Goal: Register for event/course

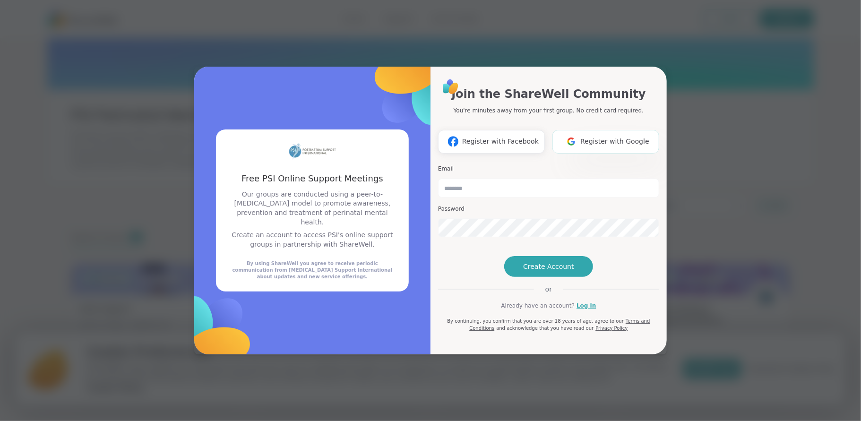
click at [597, 137] on span "Register with Google" at bounding box center [614, 142] width 69 height 10
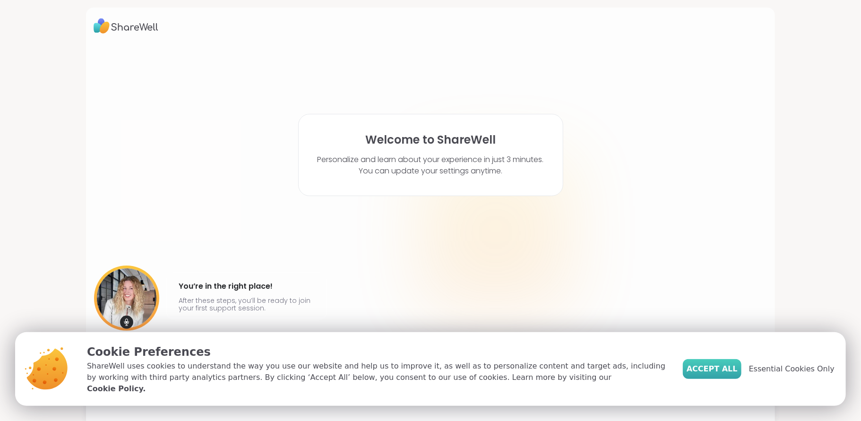
click at [715, 374] on span "Accept All" at bounding box center [712, 368] width 51 height 11
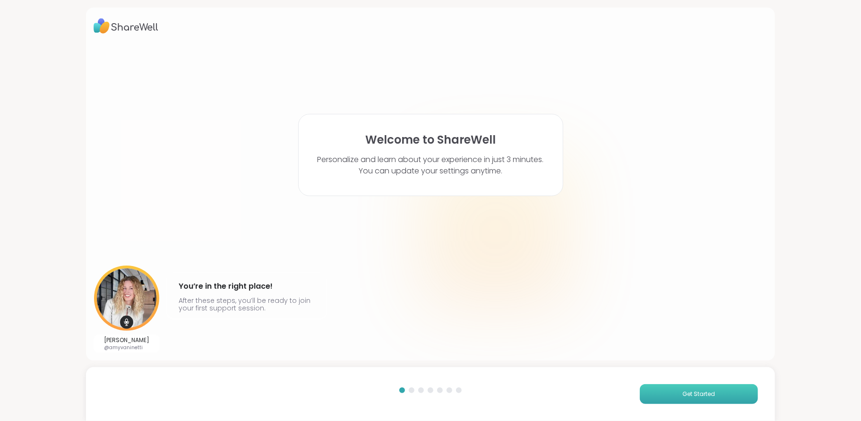
click at [654, 396] on button "Get Started" at bounding box center [699, 394] width 118 height 20
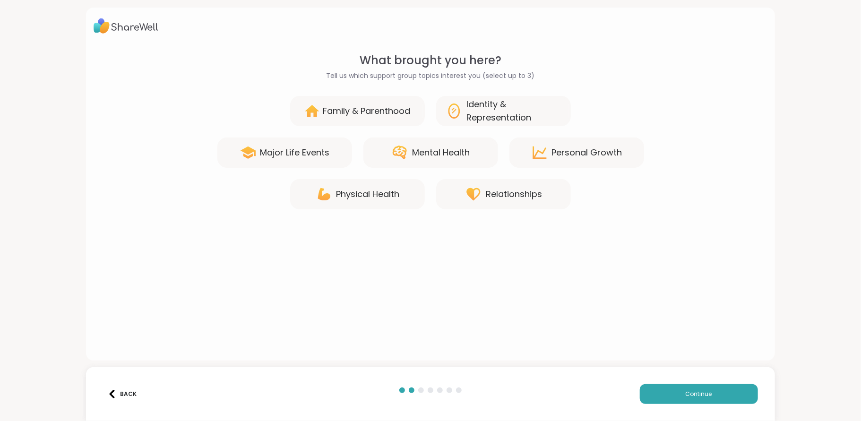
click at [456, 151] on div "Mental Health" at bounding box center [441, 152] width 58 height 13
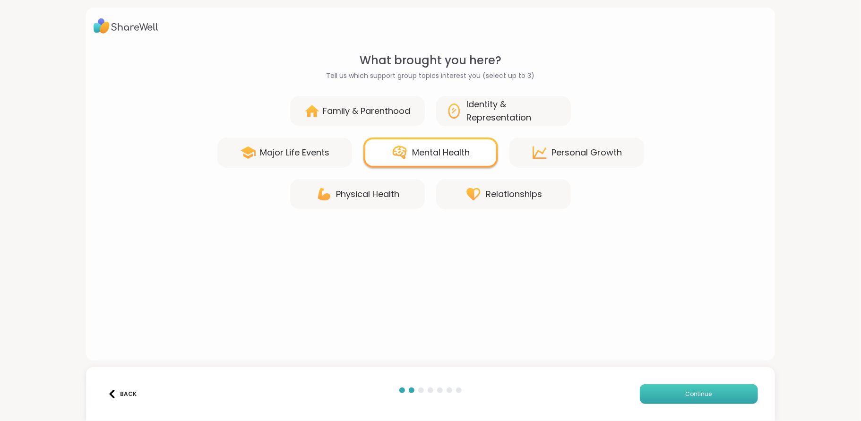
click at [663, 391] on button "Continue" at bounding box center [699, 394] width 118 height 20
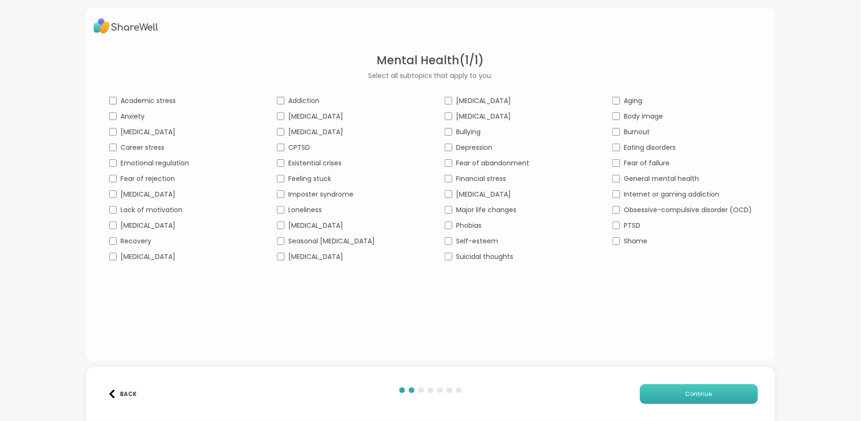
click at [682, 389] on button "Continue" at bounding box center [699, 394] width 118 height 20
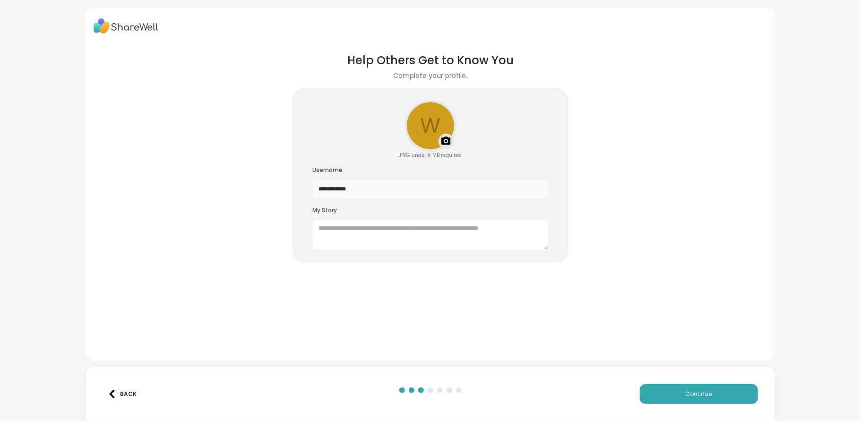
drag, startPoint x: 348, startPoint y: 189, endPoint x: 318, endPoint y: 192, distance: 30.0
click at [318, 192] on input "**********" at bounding box center [430, 189] width 236 height 19
type input "**********"
click at [657, 391] on button "Continue" at bounding box center [699, 394] width 118 height 20
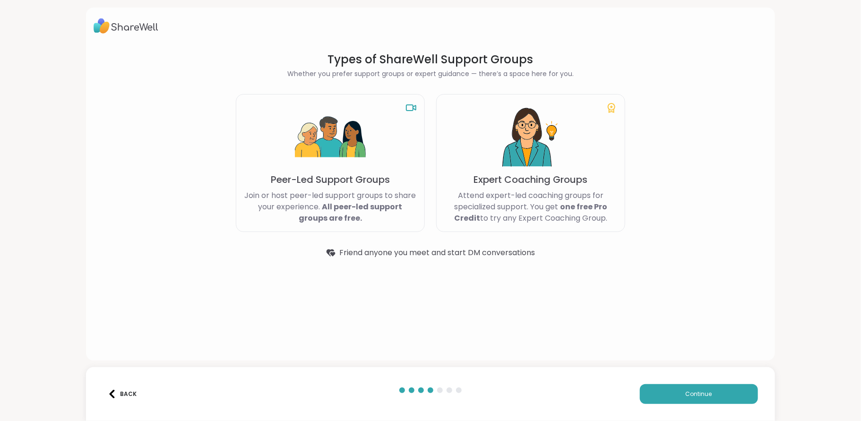
click at [393, 129] on div "Peer-Led Support Groups Join or host peer-led support groups to share your expe…" at bounding box center [330, 163] width 189 height 138
click at [726, 396] on button "Continue" at bounding box center [699, 394] width 118 height 20
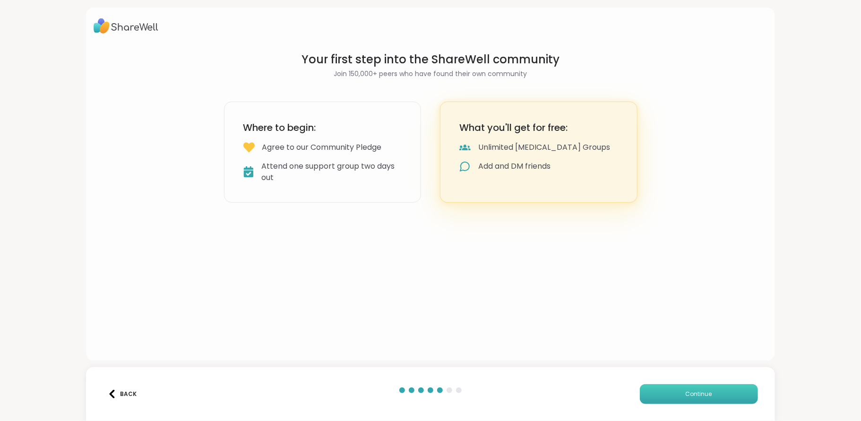
click at [662, 393] on button "Continue" at bounding box center [699, 394] width 118 height 20
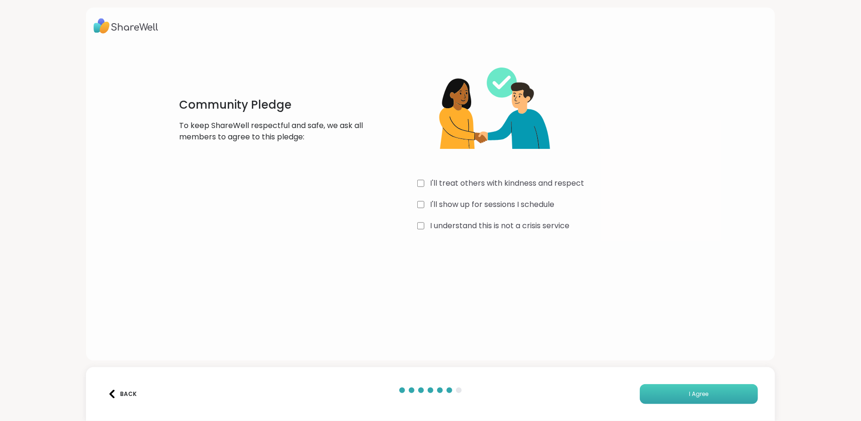
click at [666, 396] on button "I Agree" at bounding box center [699, 394] width 118 height 20
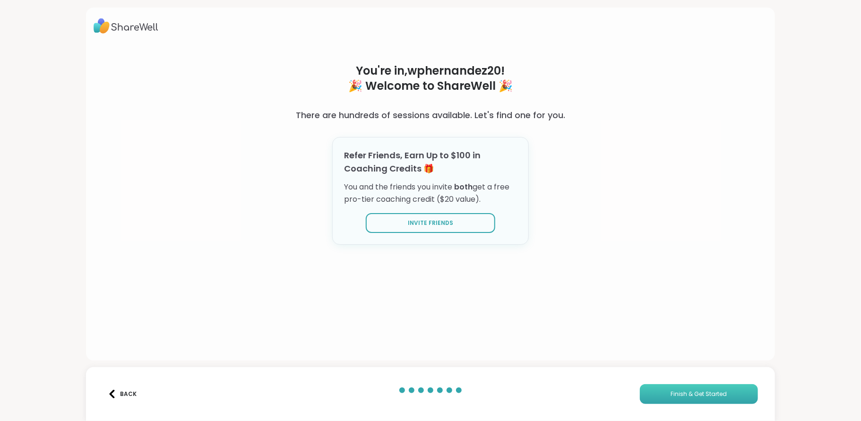
click at [692, 392] on span "Finish & Get Started" at bounding box center [699, 394] width 56 height 9
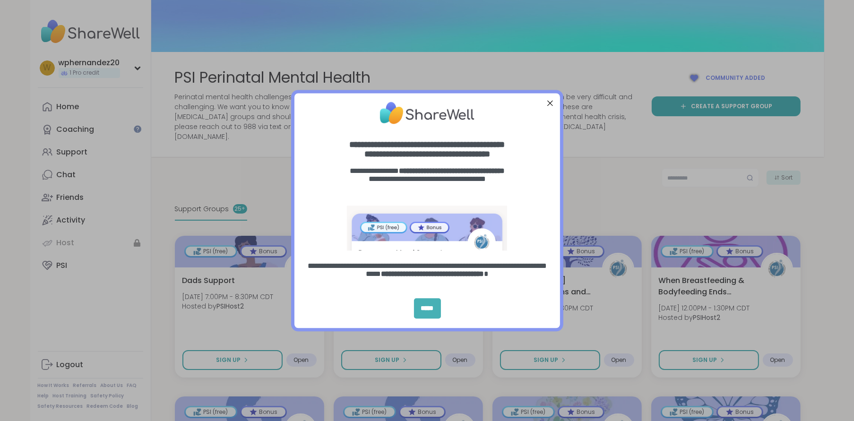
click at [430, 307] on div "*****" at bounding box center [427, 308] width 27 height 20
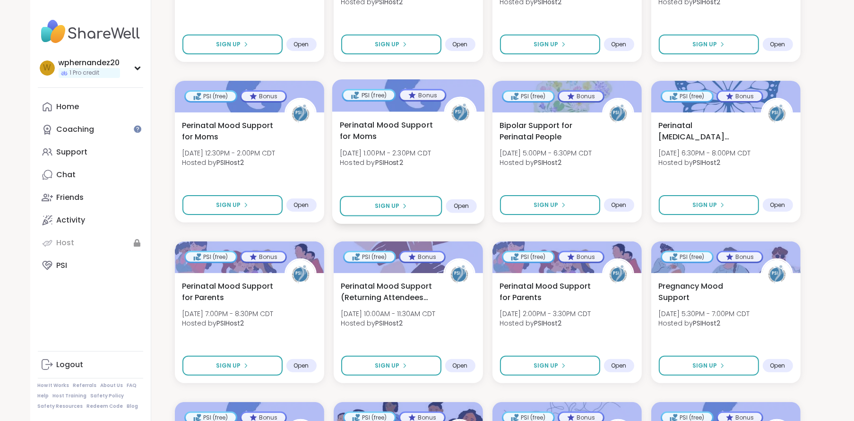
scroll to position [355, 0]
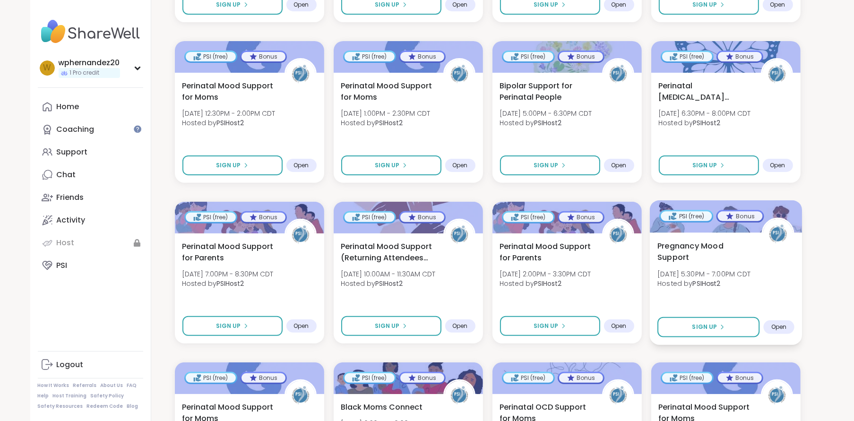
click at [704, 293] on div "Pregnancy Mood Support Tue, Sep 16 | 5:30PM - 7:00PM CDT Hosted by PSIHost2 Sig…" at bounding box center [725, 288] width 152 height 112
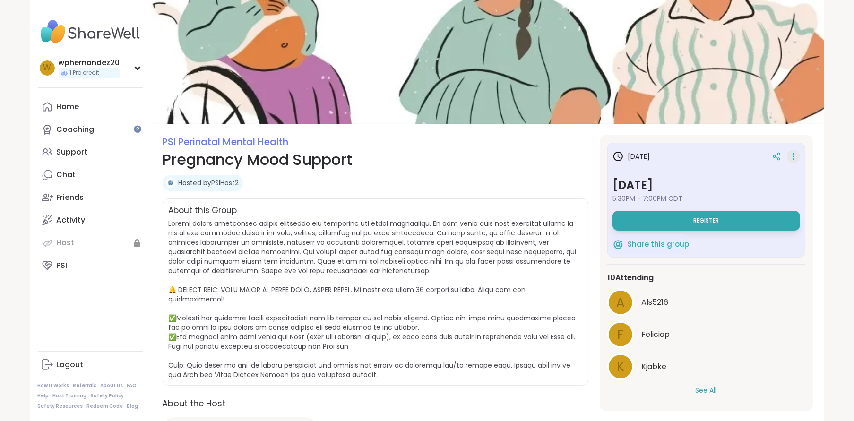
click at [795, 156] on icon at bounding box center [793, 156] width 9 height 13
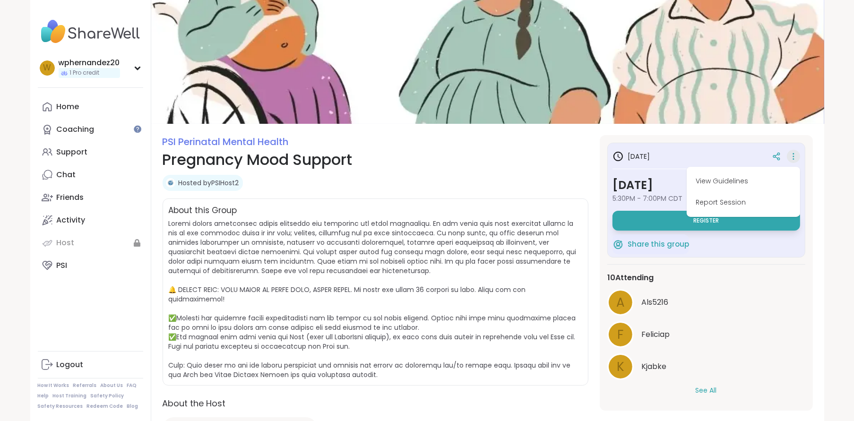
click at [795, 156] on icon at bounding box center [793, 156] width 9 height 13
click at [526, 176] on div "Hosted by PSIHost2" at bounding box center [376, 183] width 426 height 16
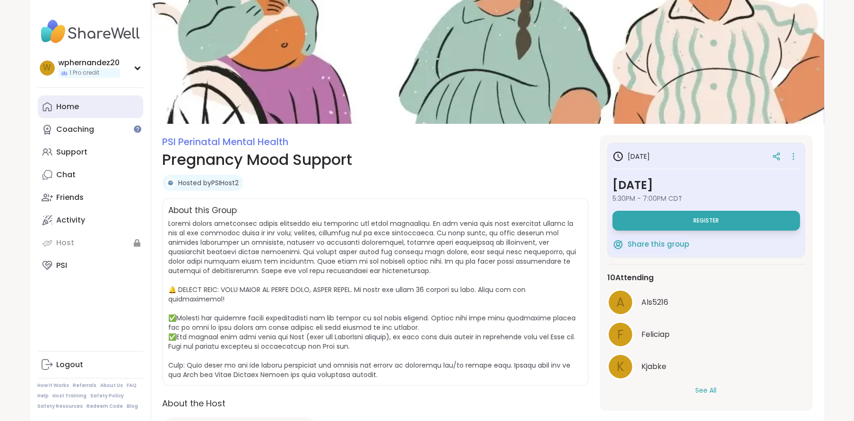
click at [48, 108] on icon at bounding box center [47, 107] width 9 height 9
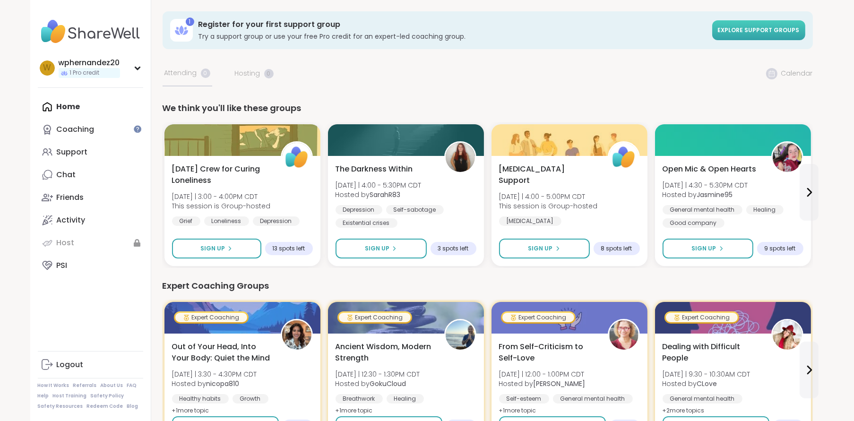
click at [731, 31] on span "Explore support groups" at bounding box center [759, 30] width 82 height 8
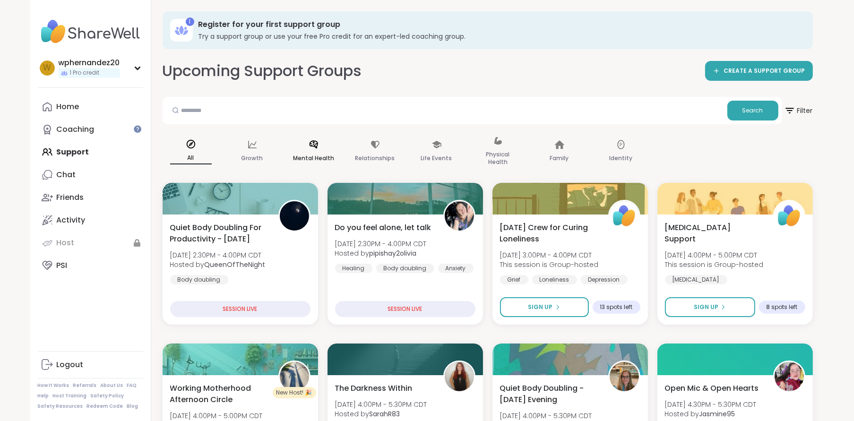
click at [327, 154] on p "Mental Health" at bounding box center [313, 158] width 41 height 11
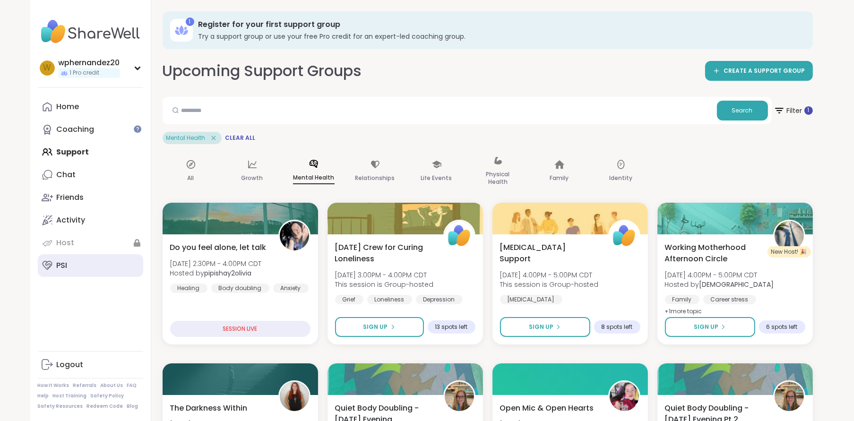
click at [77, 265] on link "PSI" at bounding box center [90, 265] width 105 height 23
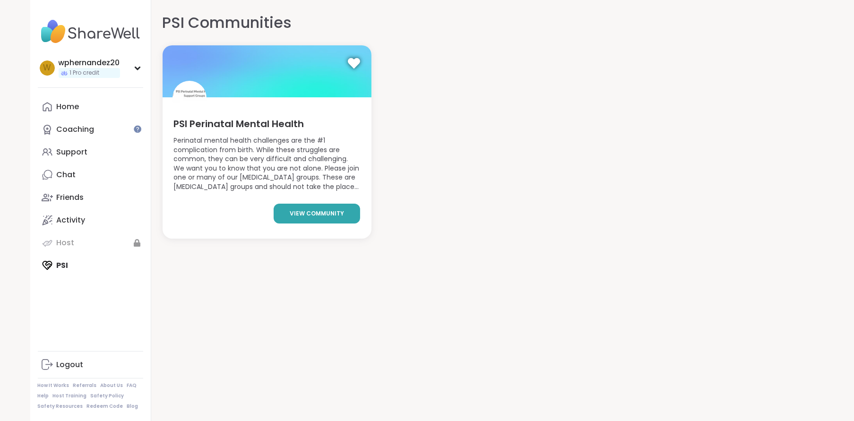
click at [301, 216] on span "view community" at bounding box center [317, 213] width 54 height 9
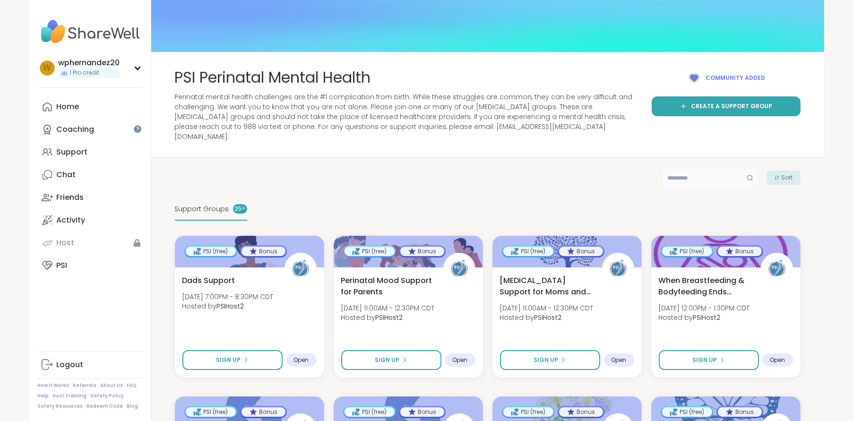
click at [678, 172] on input "text" at bounding box center [710, 177] width 97 height 19
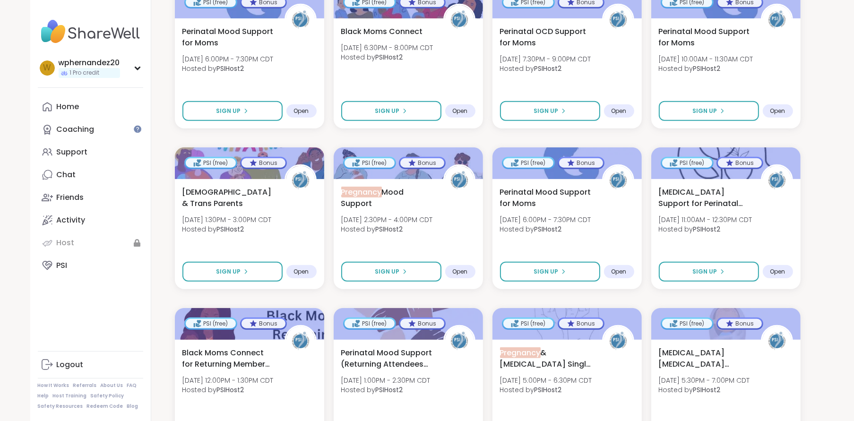
scroll to position [709, 0]
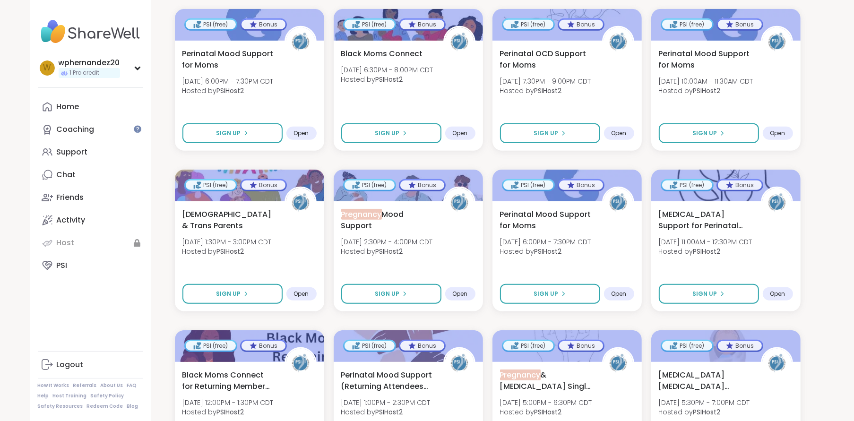
type input "*********"
click at [433, 237] on span "[DATE] 2:30PM - 4:00PM CDT" at bounding box center [387, 241] width 94 height 9
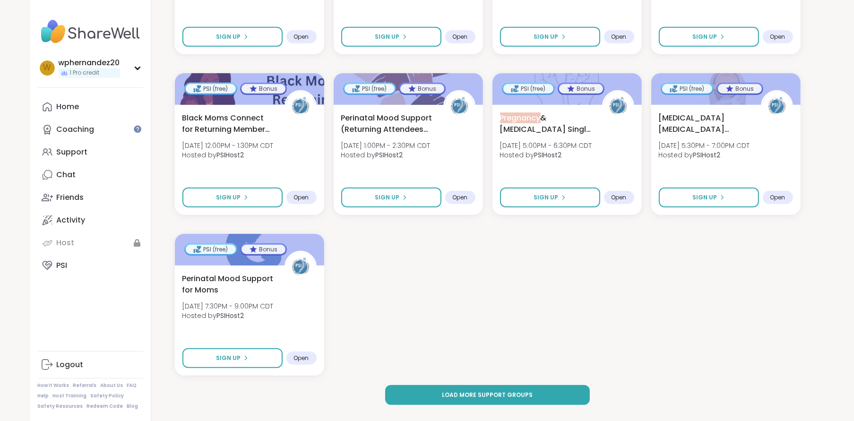
scroll to position [970, 0]
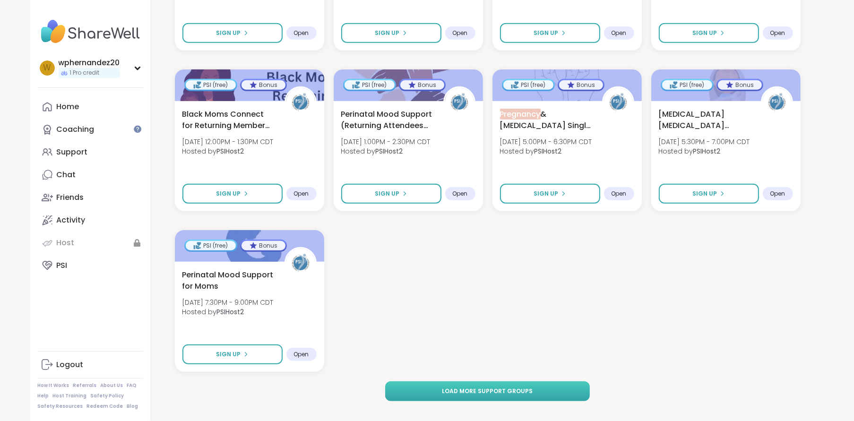
click at [542, 381] on button "Load more support groups" at bounding box center [487, 391] width 205 height 20
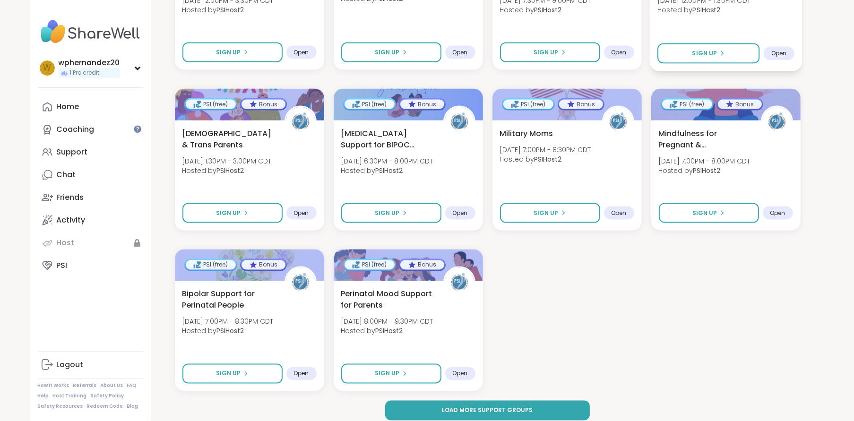
scroll to position [1915, 0]
click at [505, 406] on span "Load more support groups" at bounding box center [487, 410] width 91 height 9
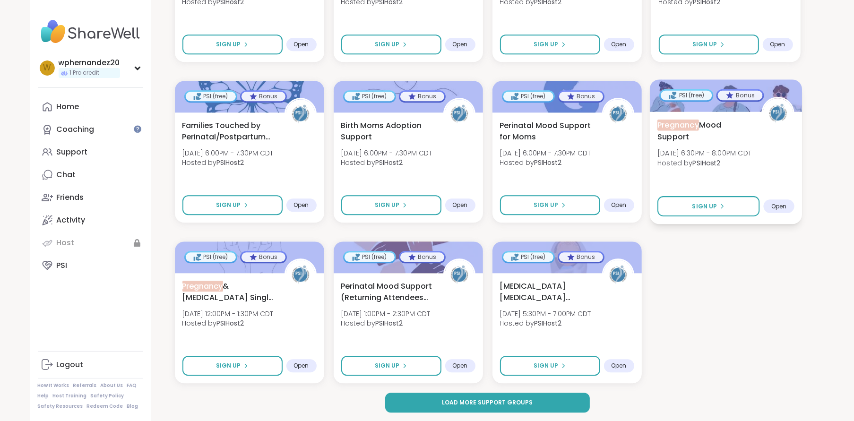
scroll to position [2898, 0]
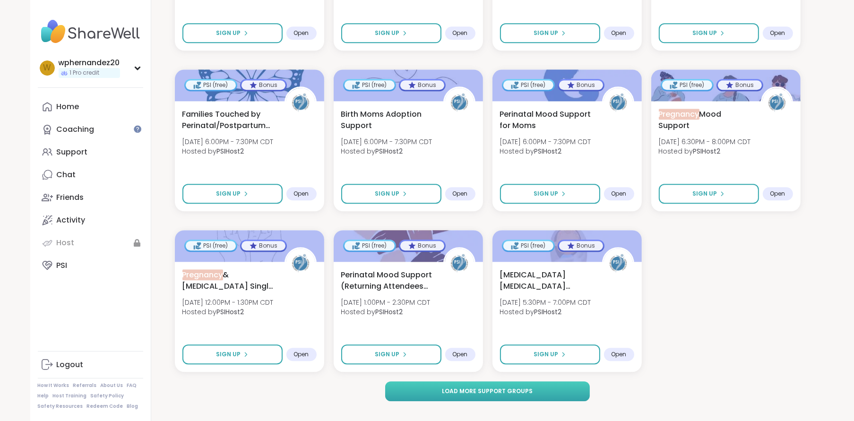
click at [573, 381] on button "Load more support groups" at bounding box center [487, 391] width 205 height 20
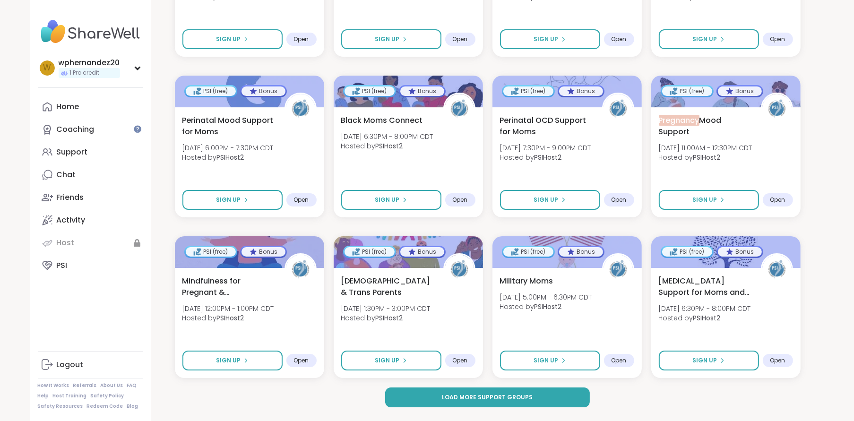
scroll to position [3862, 0]
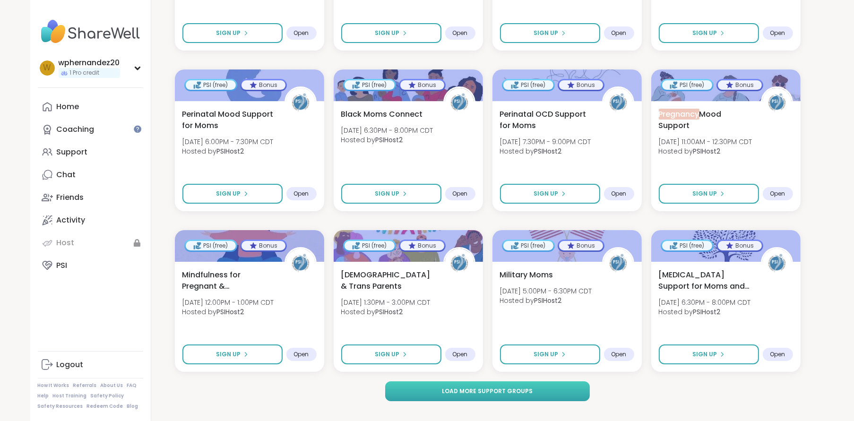
click at [467, 387] on span "Load more support groups" at bounding box center [487, 391] width 91 height 9
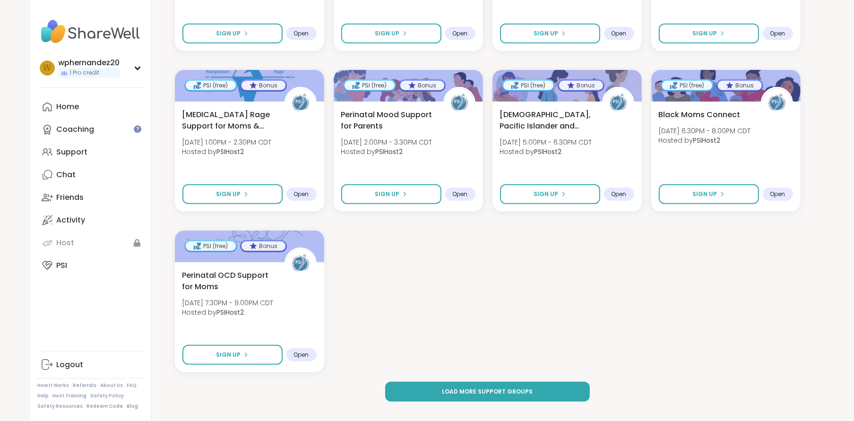
scroll to position [4986, 0]
click at [565, 382] on button "Load more support groups" at bounding box center [487, 391] width 205 height 20
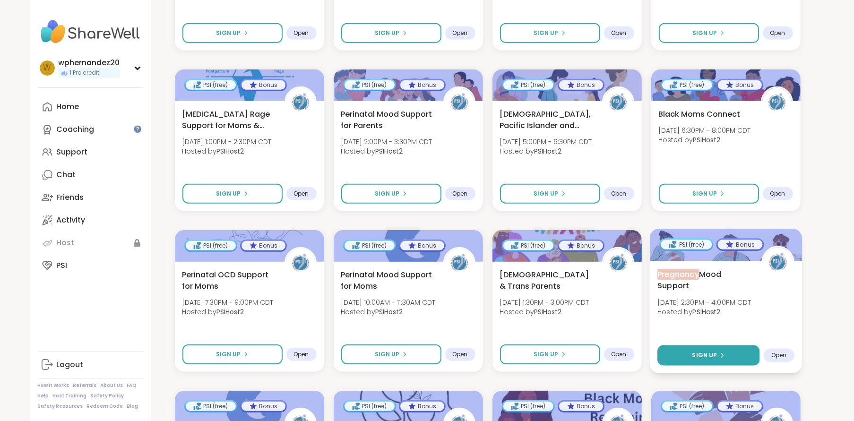
drag, startPoint x: 718, startPoint y: 344, endPoint x: 725, endPoint y: 344, distance: 6.7
click at [719, 353] on icon at bounding box center [722, 356] width 6 height 6
select select "**"
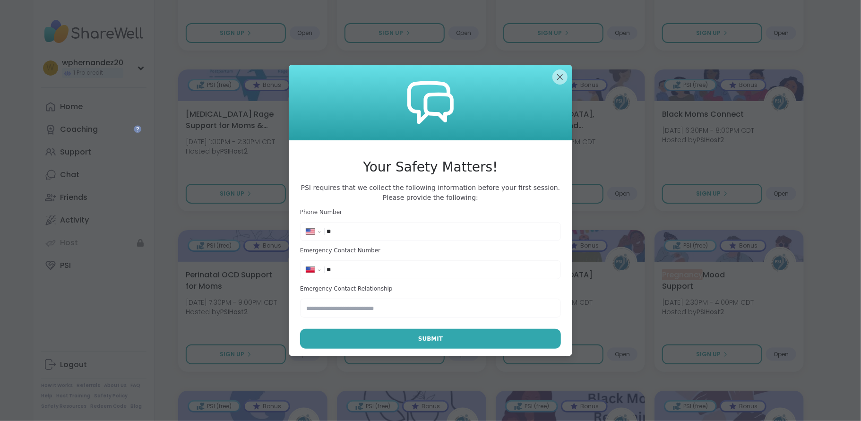
click at [346, 232] on input "**" at bounding box center [441, 231] width 228 height 9
type input "**********"
click at [357, 270] on input "**" at bounding box center [441, 269] width 228 height 9
type input "**********"
click at [348, 313] on input "text" at bounding box center [430, 308] width 261 height 19
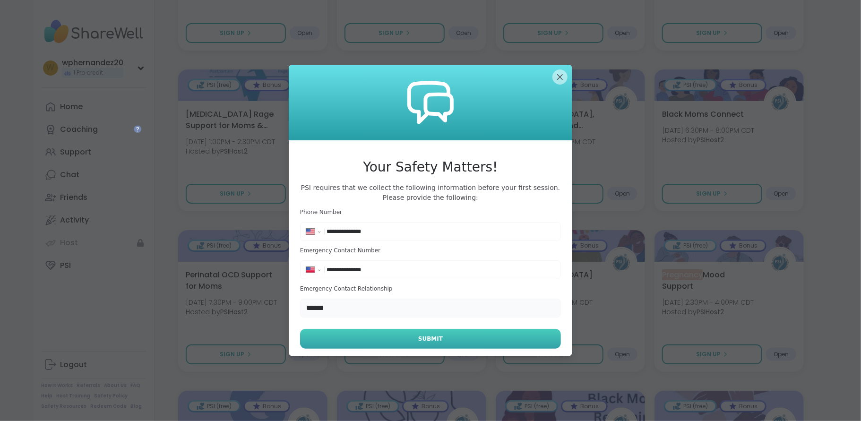
type input "******"
click at [371, 338] on button "Submit" at bounding box center [430, 339] width 261 height 20
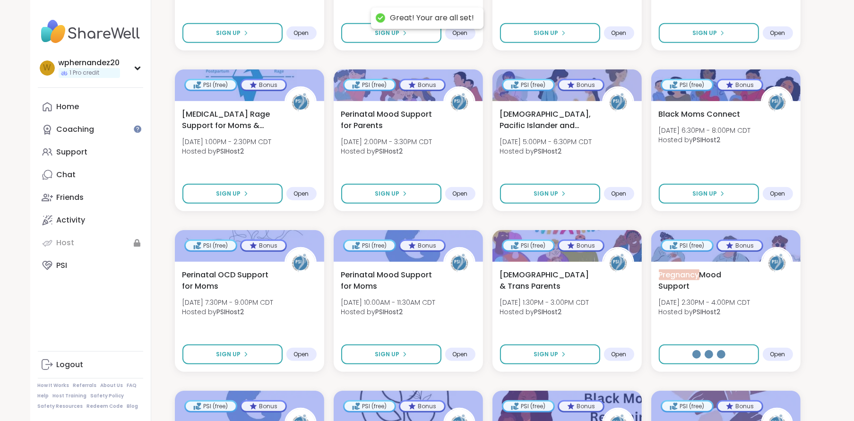
select select "**"
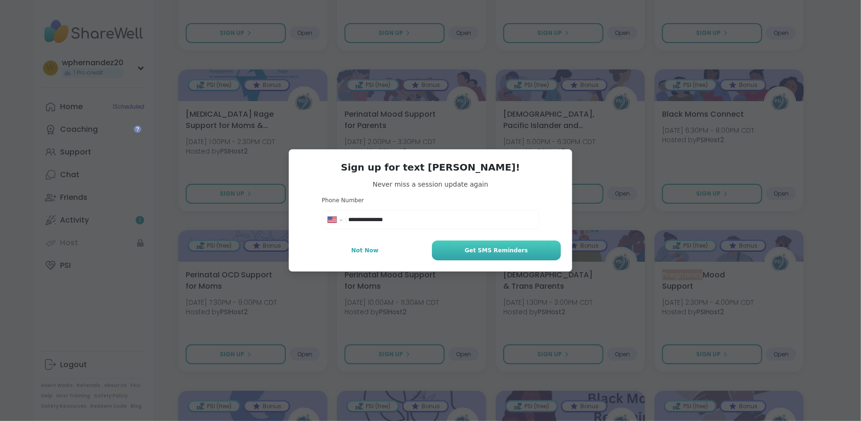
click at [473, 253] on span "Get SMS Reminders" at bounding box center [496, 250] width 63 height 9
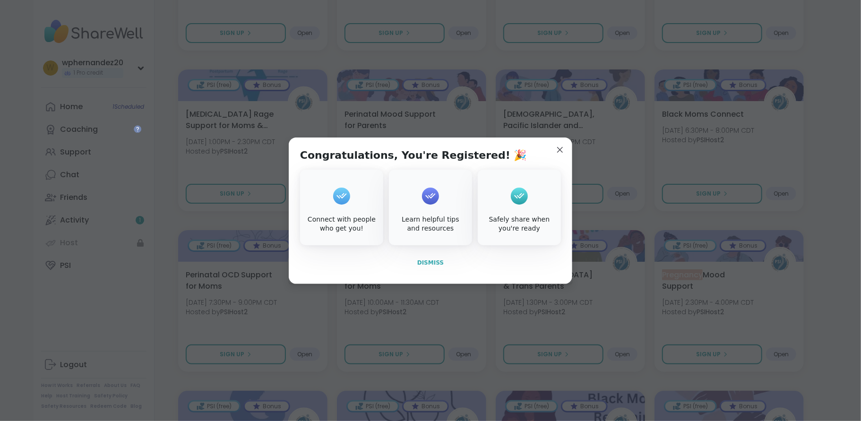
click at [427, 262] on span "Dismiss" at bounding box center [430, 262] width 26 height 7
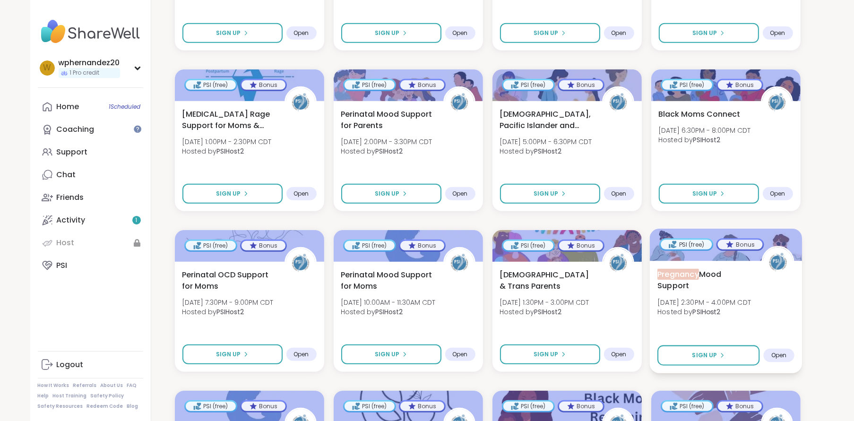
click at [782, 352] on span "Open" at bounding box center [779, 356] width 16 height 8
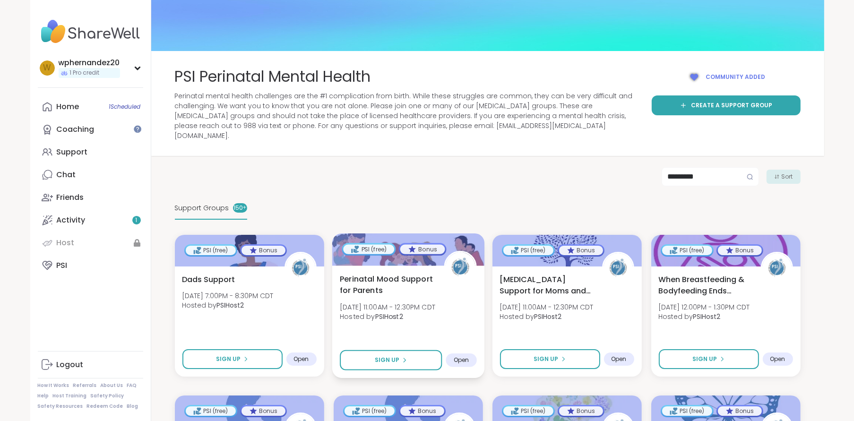
scroll to position [0, 0]
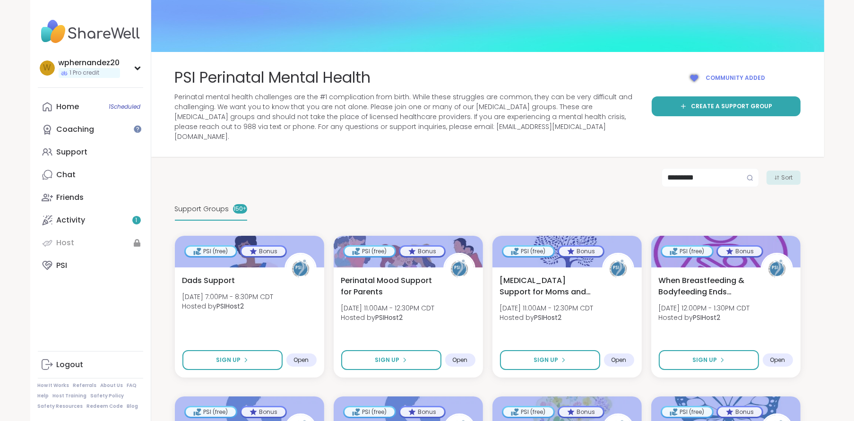
click at [749, 175] on circle at bounding box center [749, 177] width 5 height 5
drag, startPoint x: 724, startPoint y: 169, endPoint x: 592, endPoint y: 167, distance: 131.9
click at [597, 168] on div "********* Sort" at bounding box center [488, 177] width 626 height 19
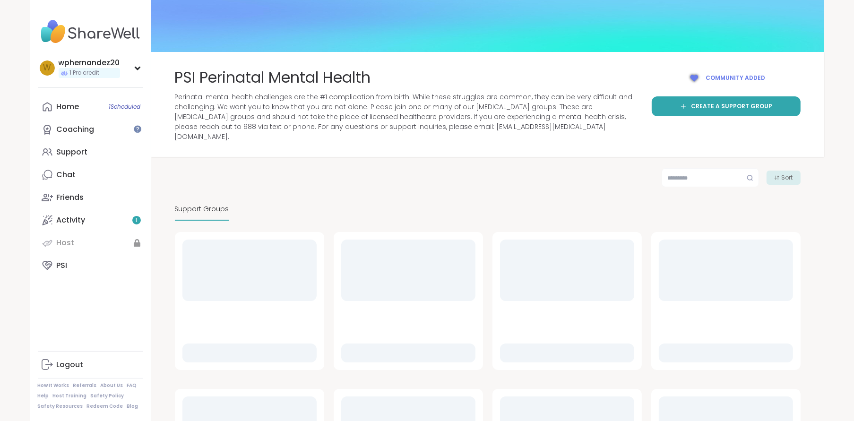
click at [777, 171] on div "Sort" at bounding box center [783, 178] width 34 height 14
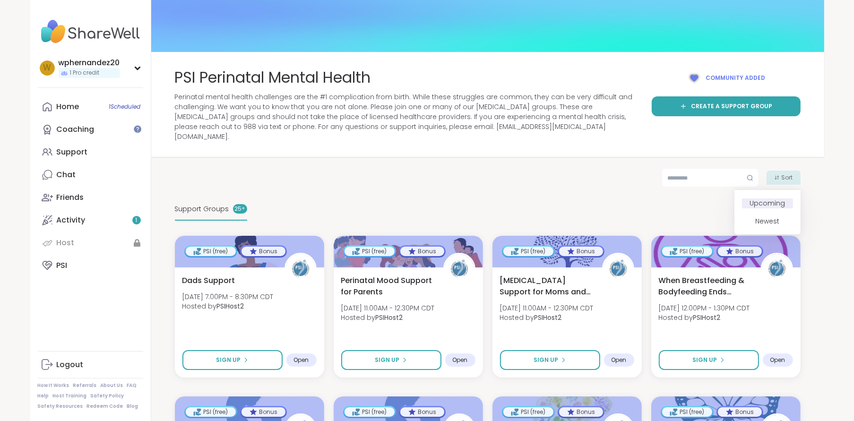
click at [775, 198] on button "Upcoming" at bounding box center [767, 203] width 51 height 10
click at [777, 175] on icon at bounding box center [777, 178] width 6 height 6
click at [771, 198] on button "Upcoming" at bounding box center [767, 203] width 51 height 10
click at [225, 204] on span "Support Groups" at bounding box center [202, 209] width 54 height 10
click at [237, 204] on div "25 +" at bounding box center [240, 208] width 14 height 9
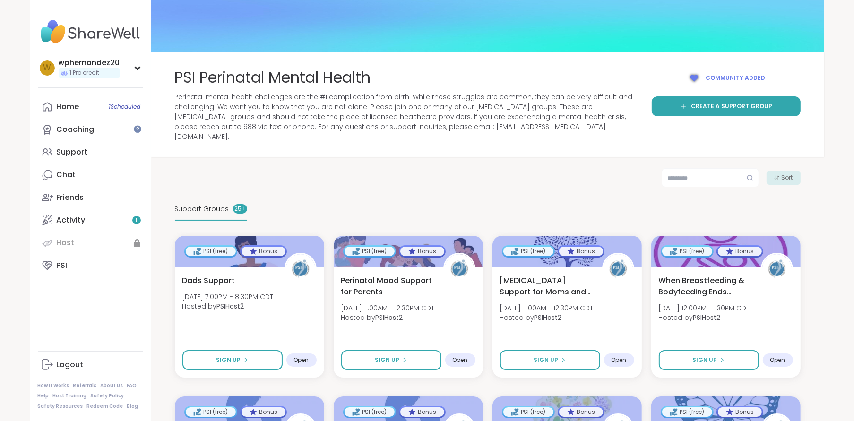
click at [201, 204] on span "Support Groups" at bounding box center [202, 209] width 54 height 10
click at [189, 208] on div "Support Groups 25 +" at bounding box center [211, 209] width 72 height 22
click at [725, 74] on span "Community added" at bounding box center [736, 78] width 60 height 9
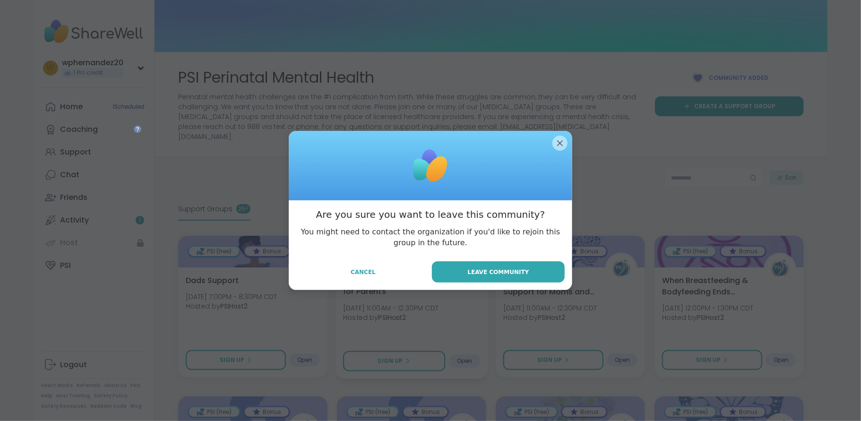
click at [364, 275] on span "Cancel" at bounding box center [363, 272] width 25 height 9
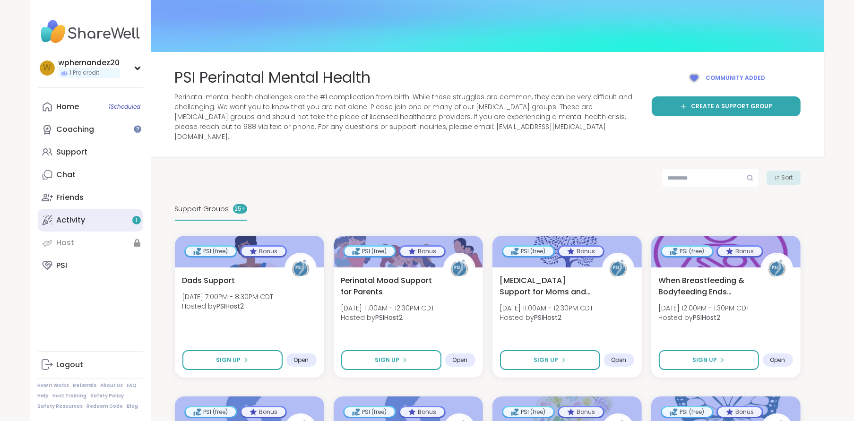
click at [74, 219] on div "Activity 1" at bounding box center [71, 220] width 29 height 10
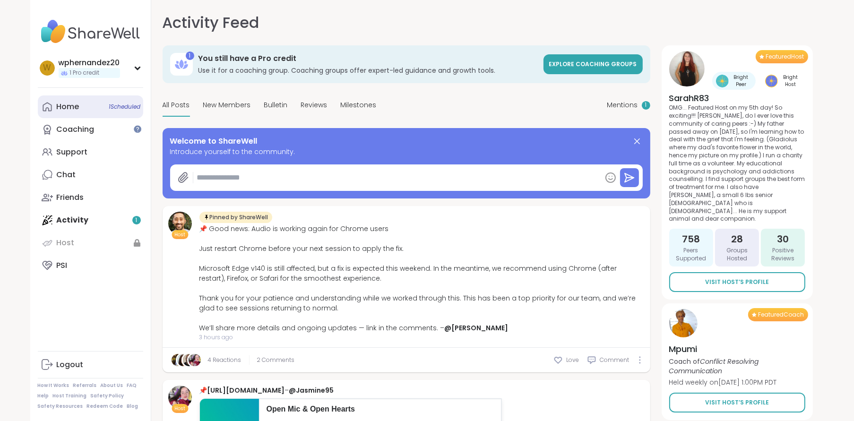
click at [84, 110] on link "Home 1 Scheduled" at bounding box center [90, 106] width 105 height 23
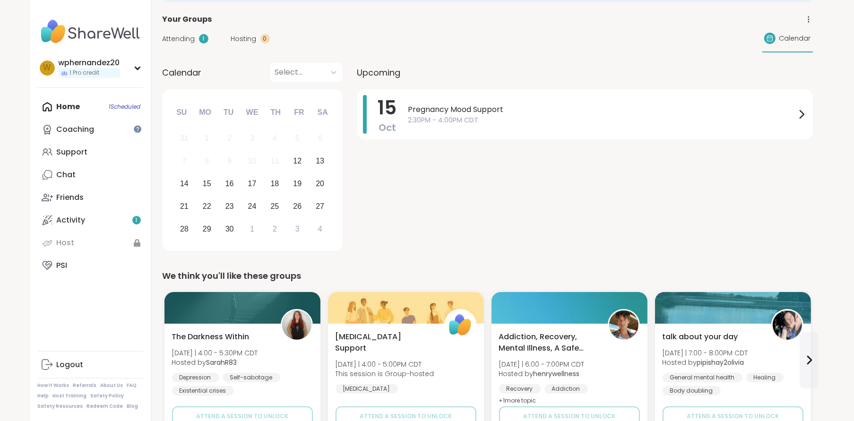
scroll to position [95, 0]
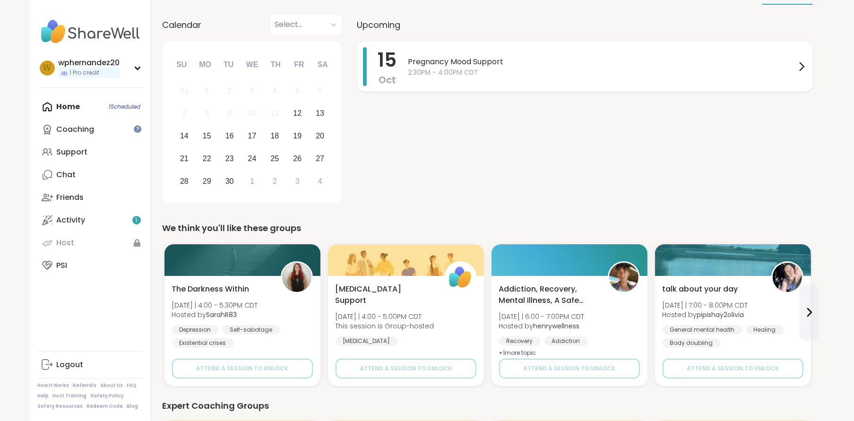
click at [472, 76] on span "2:30PM - 4:00PM CDT" at bounding box center [601, 73] width 387 height 10
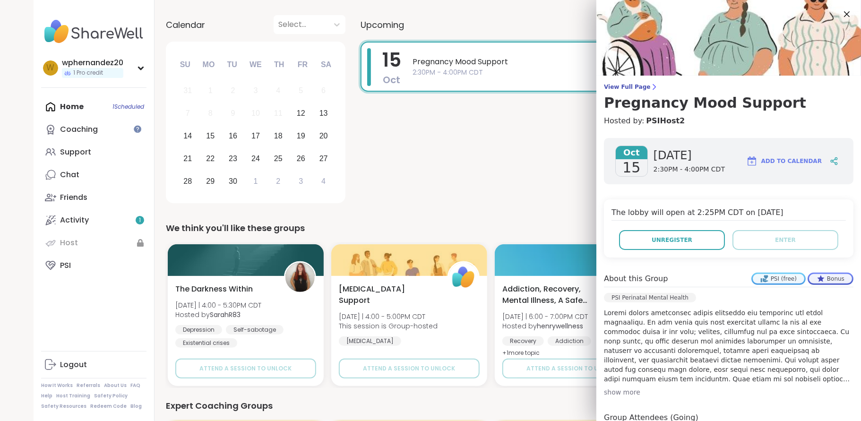
click at [787, 162] on span "Add to Calendar" at bounding box center [791, 161] width 60 height 9
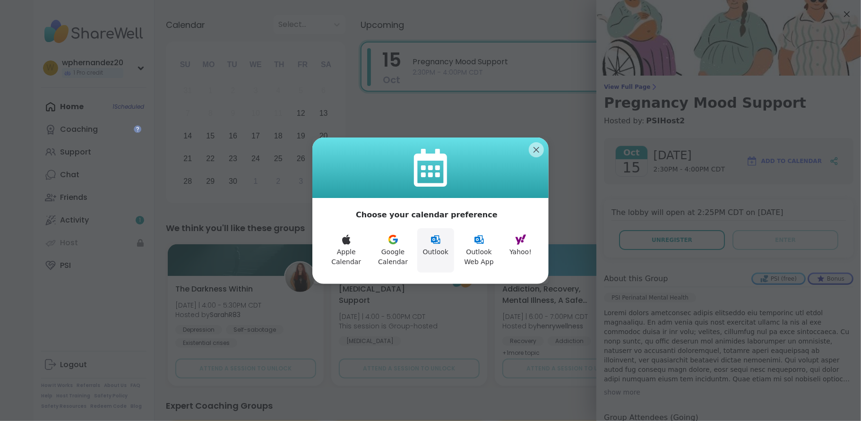
click at [427, 241] on button "Outlook" at bounding box center [435, 250] width 37 height 44
click at [481, 243] on icon at bounding box center [479, 239] width 11 height 11
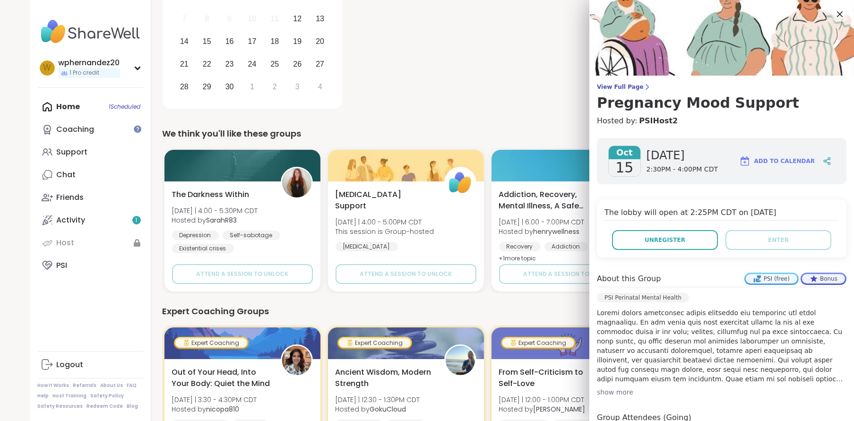
scroll to position [0, 0]
click at [834, 13] on icon at bounding box center [840, 14] width 12 height 12
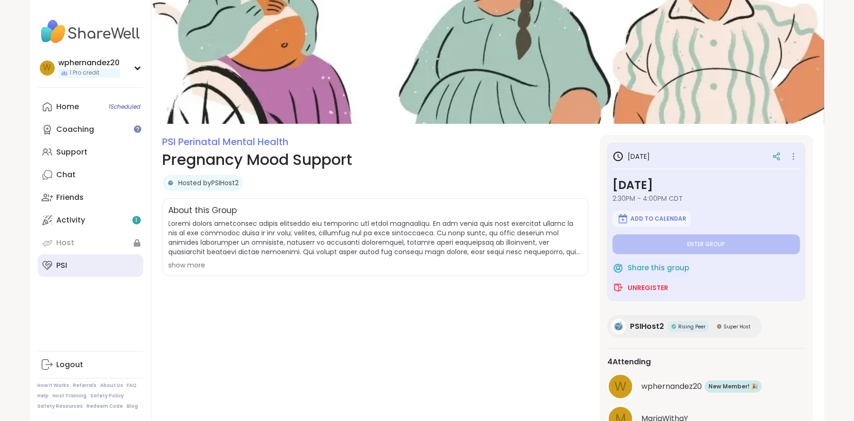
click at [68, 265] on link "PSI" at bounding box center [90, 265] width 105 height 23
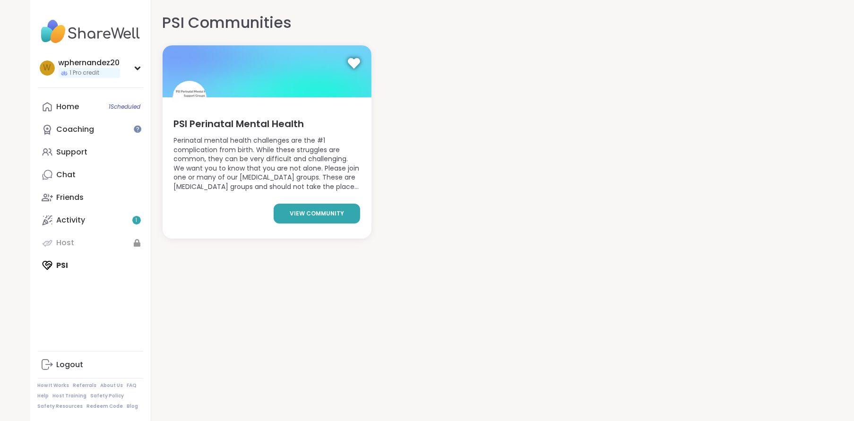
click at [334, 215] on span "view community" at bounding box center [317, 213] width 54 height 9
